Goal: Check status: Check status

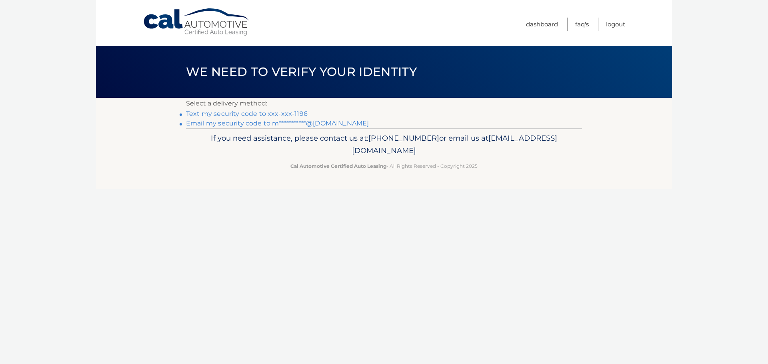
click at [286, 115] on link "Text my security code to xxx-xxx-1196" at bounding box center [247, 114] width 122 height 8
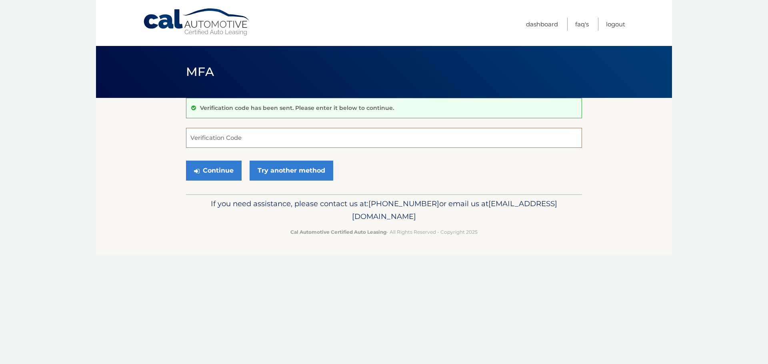
click at [318, 131] on input "Verification Code" at bounding box center [384, 138] width 396 height 20
click at [414, 144] on input "Verification Code" at bounding box center [384, 138] width 396 height 20
click at [429, 175] on div "Continue Try another method" at bounding box center [384, 171] width 396 height 27
click at [413, 138] on input "Verification Code" at bounding box center [384, 138] width 396 height 20
click at [481, 197] on div "If you need assistance, please contact us at: 609-807-3200 or email us at Custo…" at bounding box center [384, 216] width 396 height 45
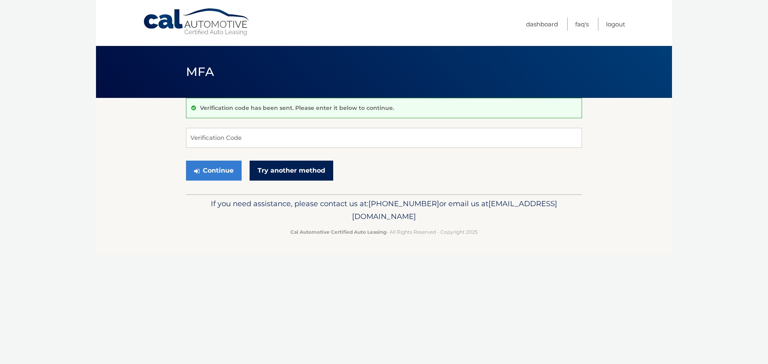
click at [282, 172] on link "Try another method" at bounding box center [292, 171] width 84 height 20
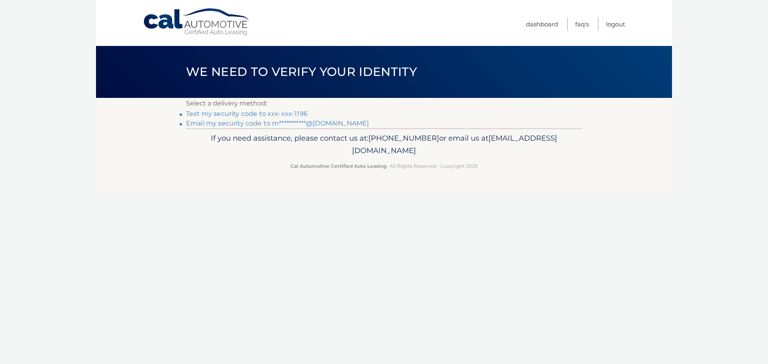
click at [267, 123] on link "**********" at bounding box center [277, 124] width 183 height 8
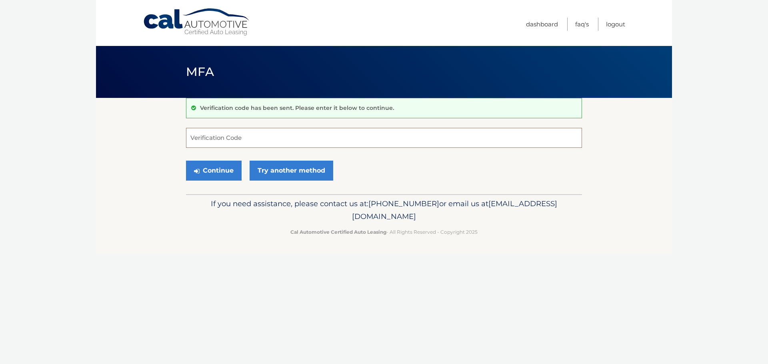
click at [362, 139] on input "Verification Code" at bounding box center [384, 138] width 396 height 20
type input "647399"
click at [411, 178] on div "Continue Try another method" at bounding box center [384, 171] width 396 height 27
click at [214, 168] on button "Continue" at bounding box center [214, 171] width 56 height 20
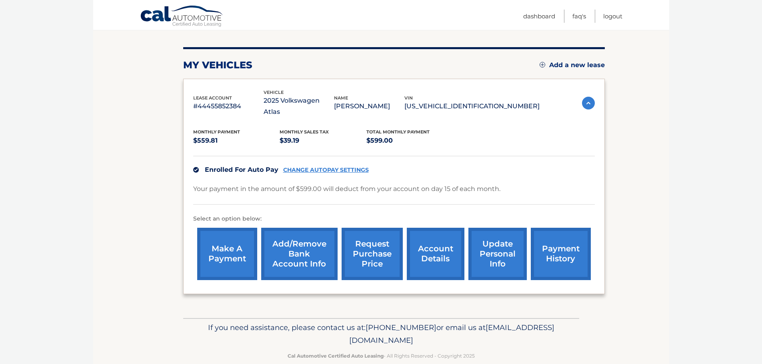
scroll to position [90, 0]
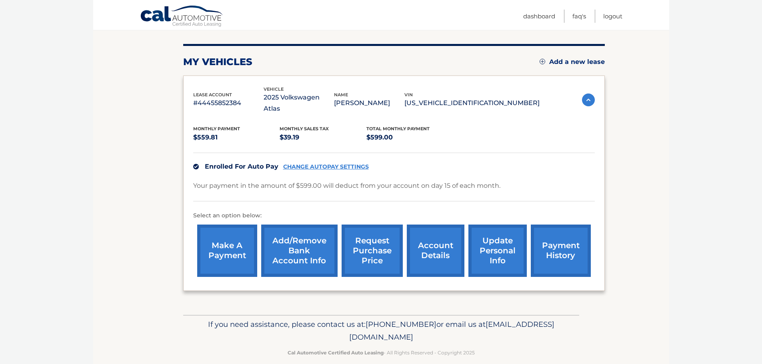
click at [440, 238] on link "account details" at bounding box center [436, 251] width 58 height 52
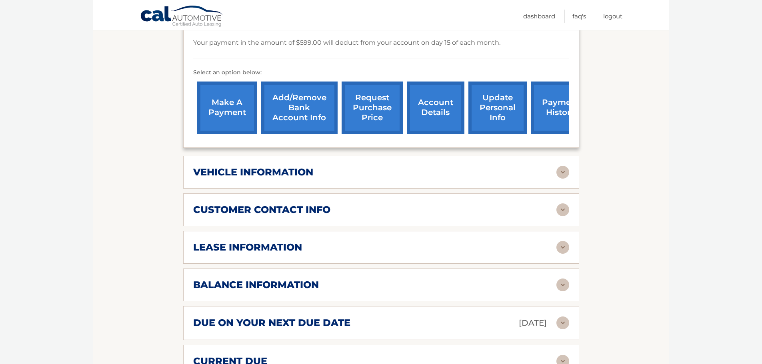
scroll to position [320, 0]
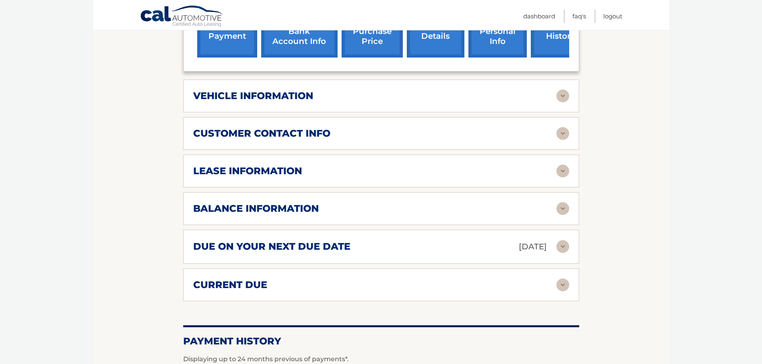
click at [327, 165] on div "lease information" at bounding box center [374, 171] width 363 height 12
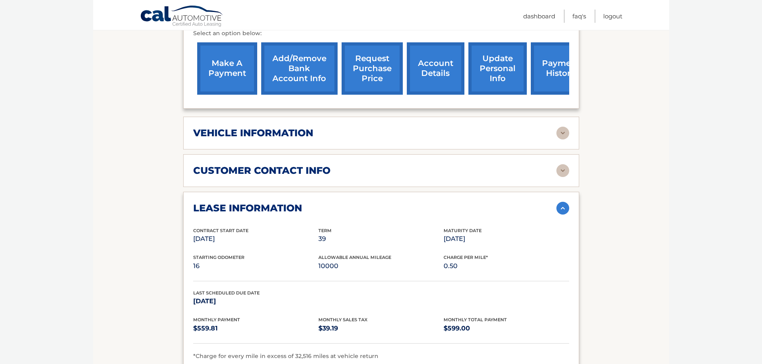
scroll to position [269, 0]
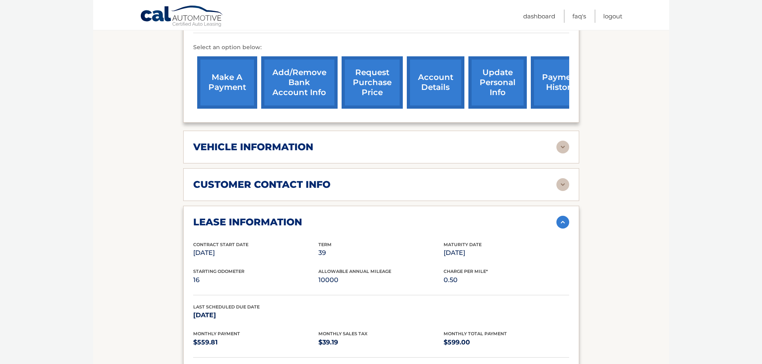
click at [332, 179] on div "customer contact info" at bounding box center [374, 185] width 363 height 12
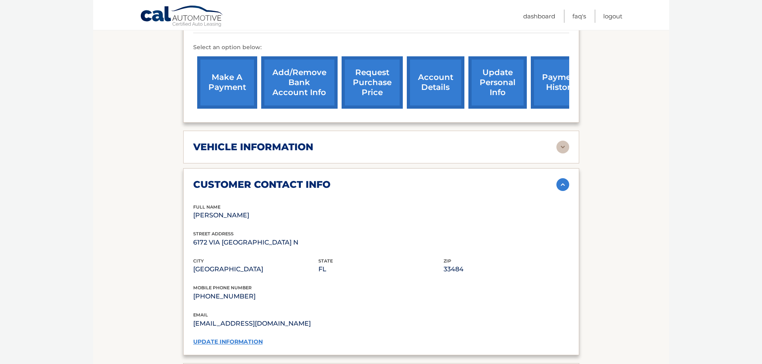
click at [338, 141] on div "vehicle information" at bounding box center [374, 147] width 363 height 12
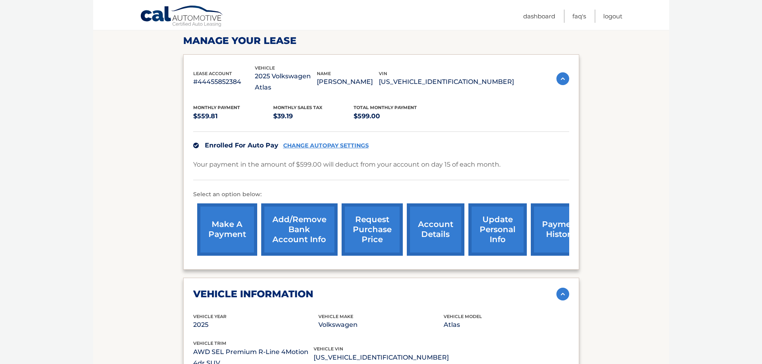
scroll to position [40, 0]
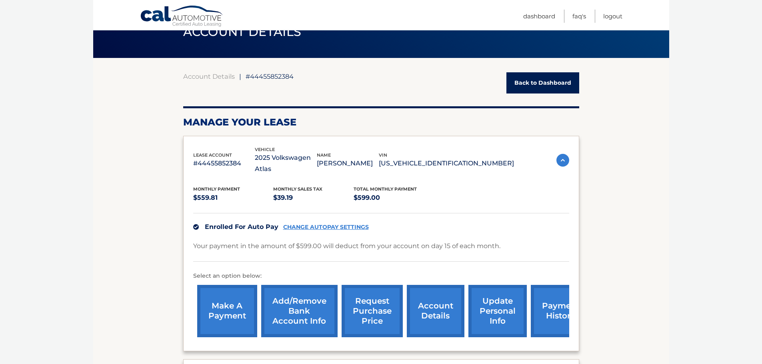
click at [526, 84] on link "Back to Dashboard" at bounding box center [542, 82] width 73 height 21
